Goal: Find specific page/section: Find specific page/section

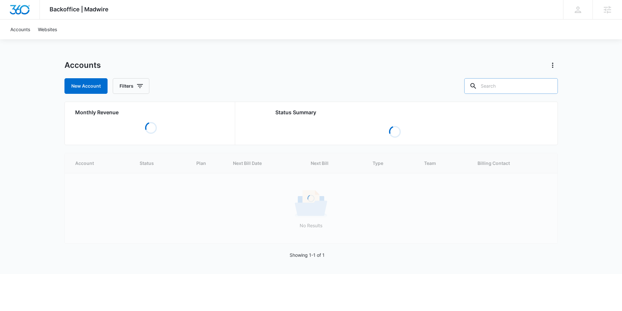
click at [517, 88] on input "text" at bounding box center [512, 86] width 94 height 16
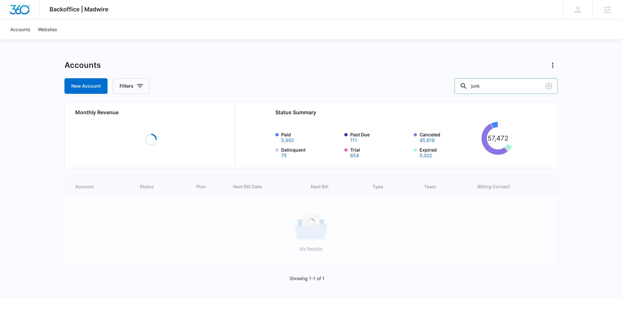
type input "junk"
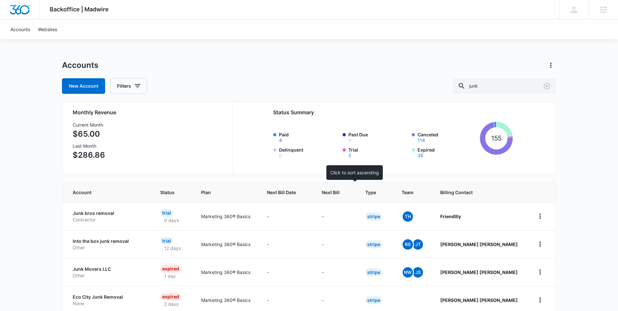
click at [349, 193] on div at bounding box center [346, 192] width 7 height 7
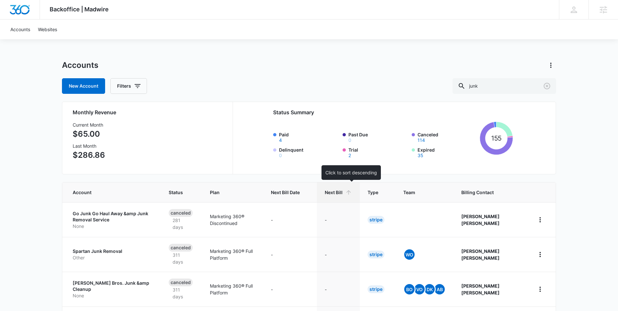
click at [352, 193] on icon at bounding box center [348, 192] width 7 height 7
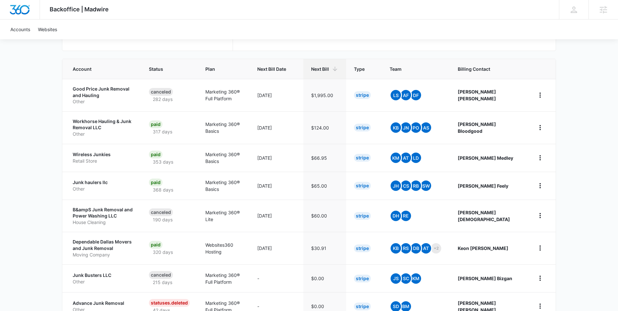
scroll to position [129, 0]
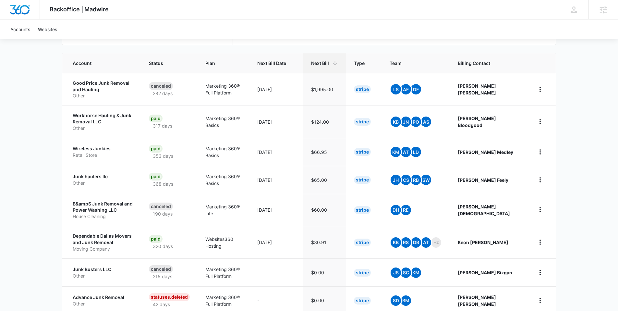
click at [210, 25] on div "Accounts Websites" at bounding box center [308, 29] width 605 height 20
click at [30, 100] on div "Backoffice | Madwire Apps Settings BM [PERSON_NAME] [PERSON_NAME][EMAIL_ADDRESS…" at bounding box center [309, 138] width 618 height 535
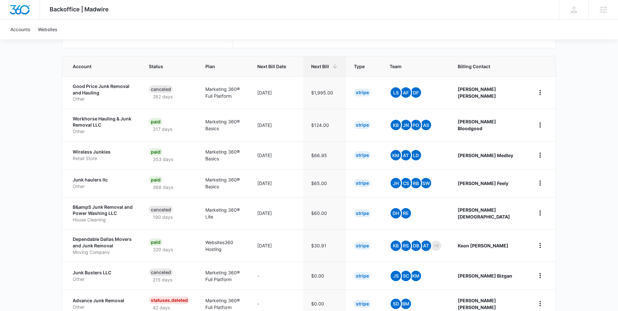
scroll to position [127, 0]
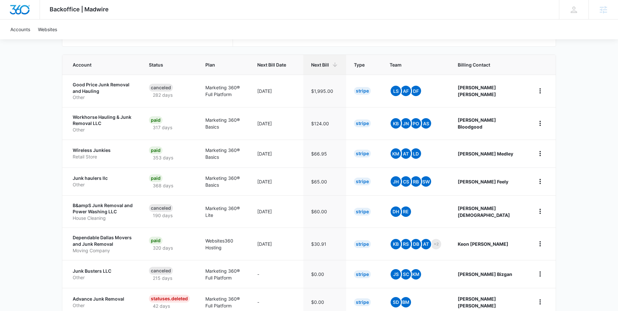
click at [189, 13] on div "Backoffice | Madwire Apps Settings BM [PERSON_NAME] [PERSON_NAME][EMAIL_ADDRESS…" at bounding box center [309, 9] width 618 height 19
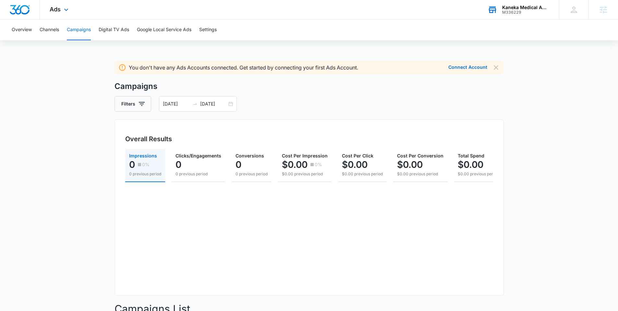
click at [518, 12] on div "M336229" at bounding box center [525, 12] width 47 height 5
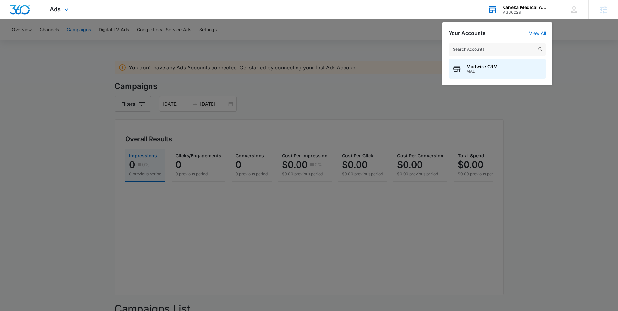
click at [481, 51] on input "text" at bounding box center [496, 49] width 97 height 13
click at [375, 36] on div at bounding box center [309, 155] width 618 height 311
